Goal: Find specific page/section: Find specific page/section

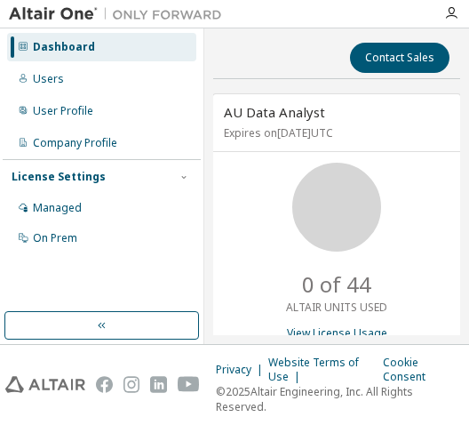
click at [213, 85] on div "Contact Sales AU Data Analyst Expires on [DATE] UTC 0 of 44 ALTAIR UNITS USED V…" at bounding box center [336, 186] width 247 height 298
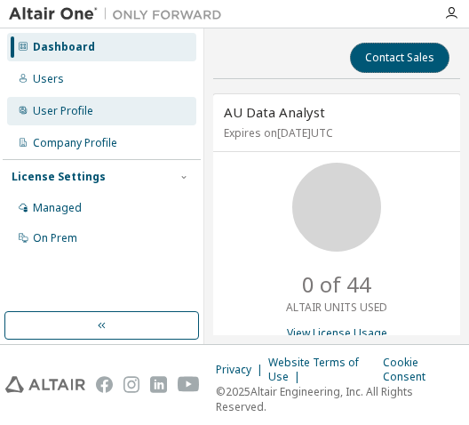
click at [350, 43] on button "Contact Sales" at bounding box center [400, 58] width 100 height 30
